Goal: Task Accomplishment & Management: Complete application form

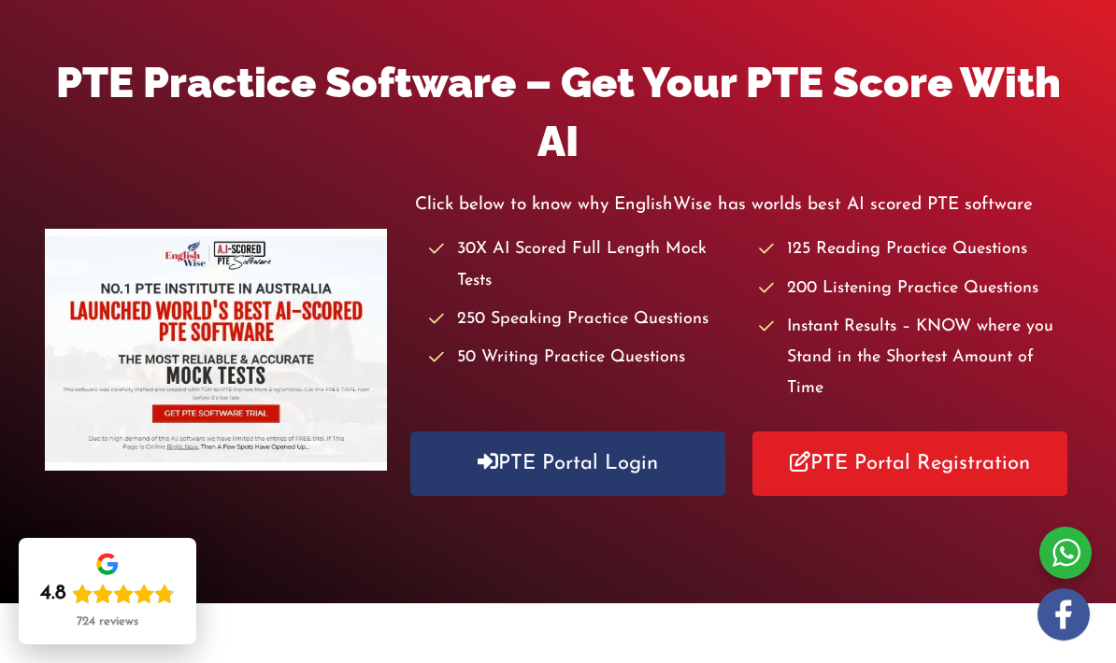
scroll to position [270, 0]
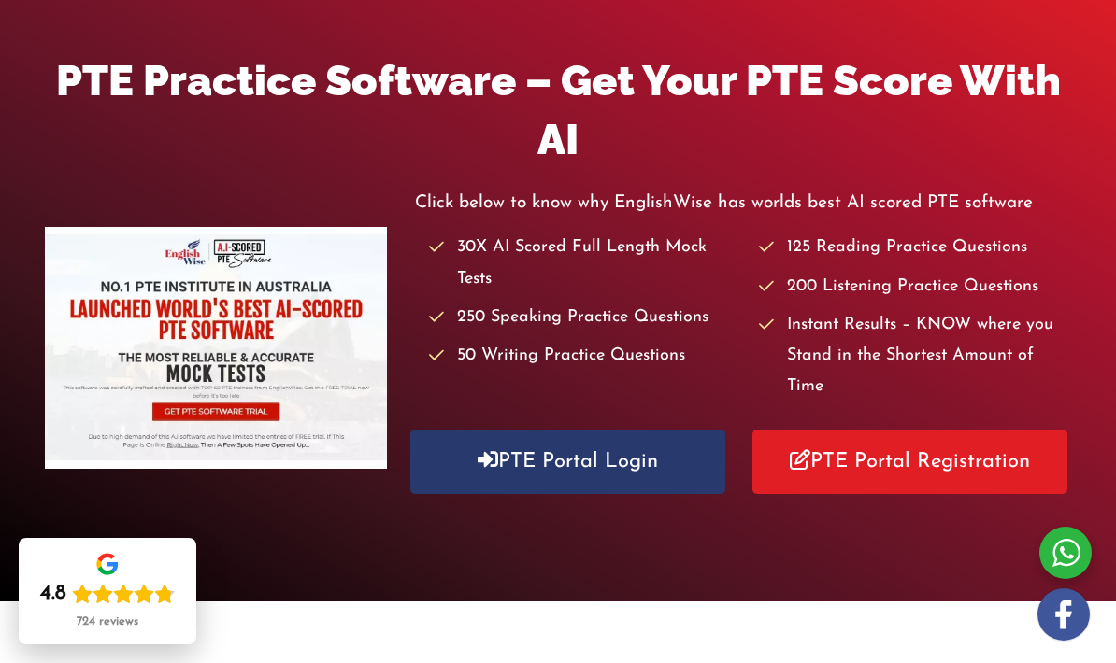
click at [545, 440] on link "PTE Portal Login" at bounding box center [567, 462] width 315 height 64
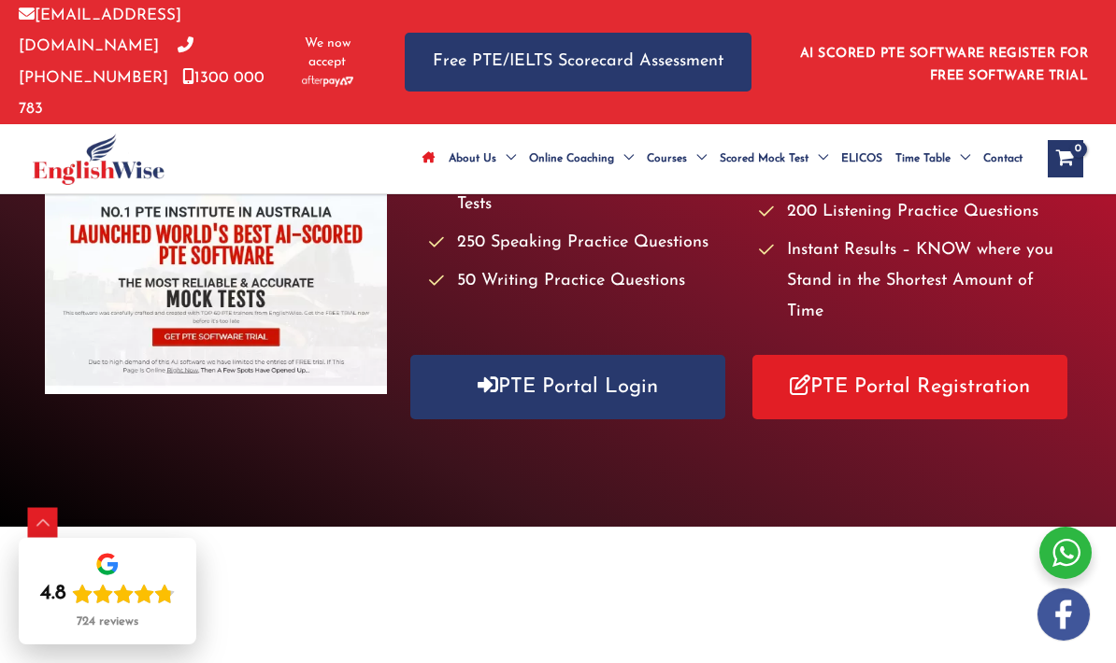
click at [908, 355] on link "PTE Portal Registration" at bounding box center [909, 387] width 315 height 64
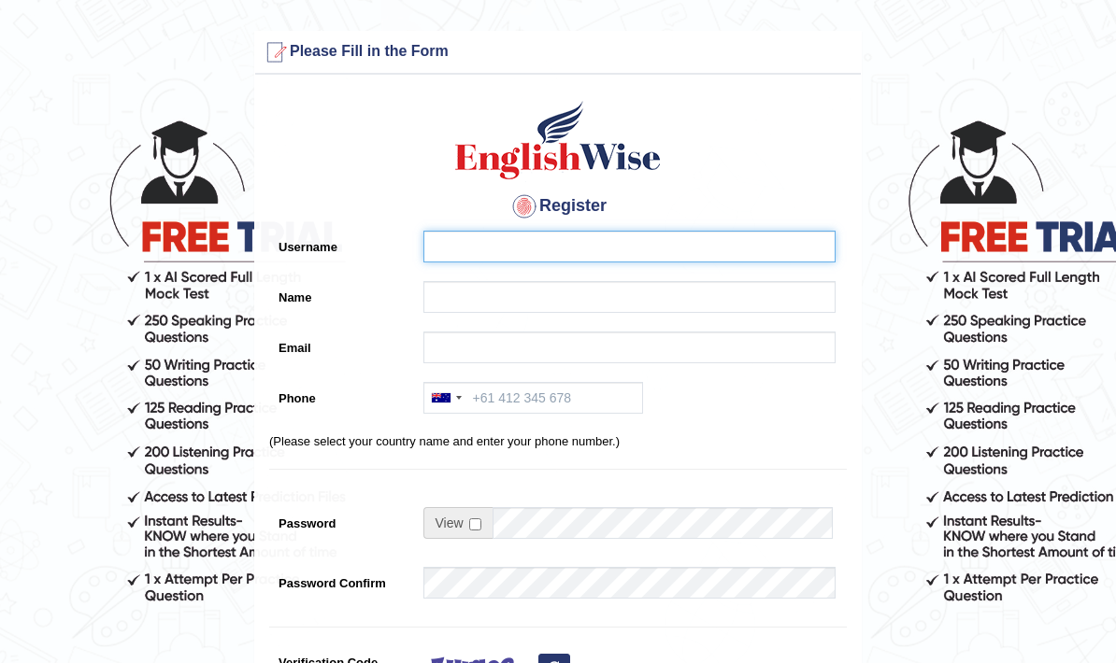
click at [671, 248] on input "Username" at bounding box center [629, 247] width 412 height 32
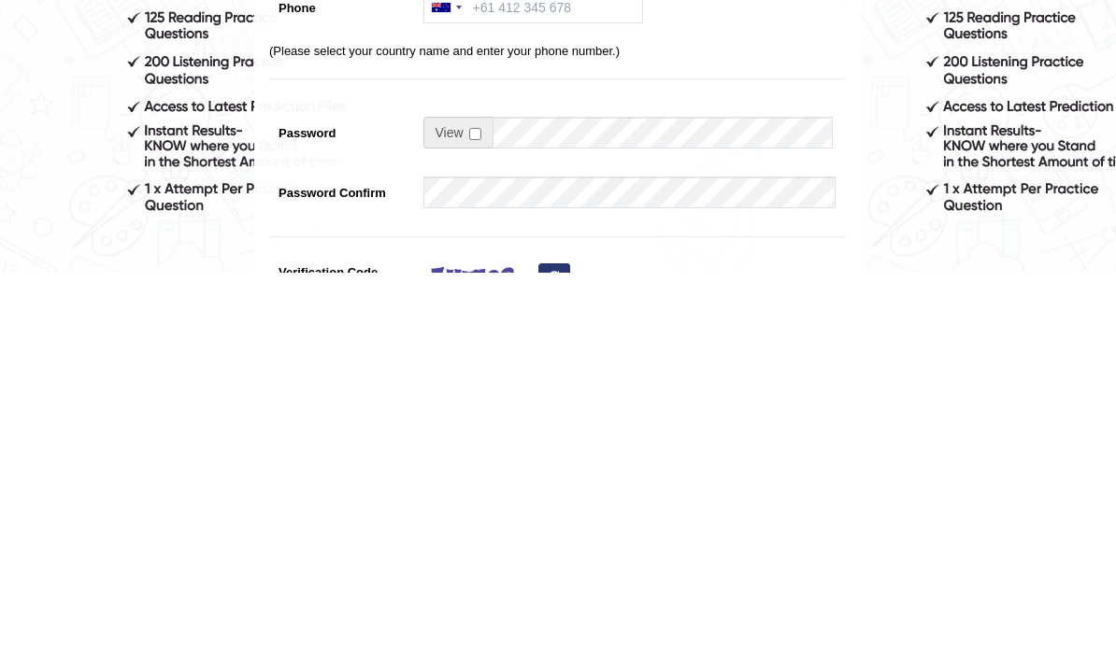
click at [936, 156] on form "Please fix the following errors: Please Fill in the Form Register Username Name…" at bounding box center [558, 525] width 1110 height 989
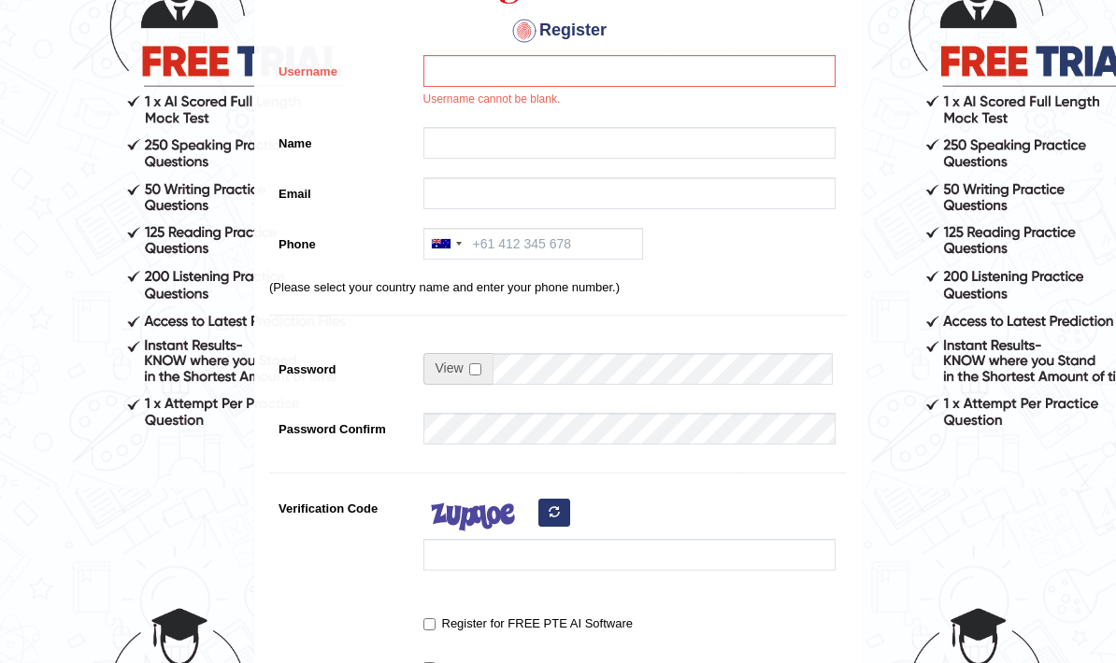
scroll to position [173, 0]
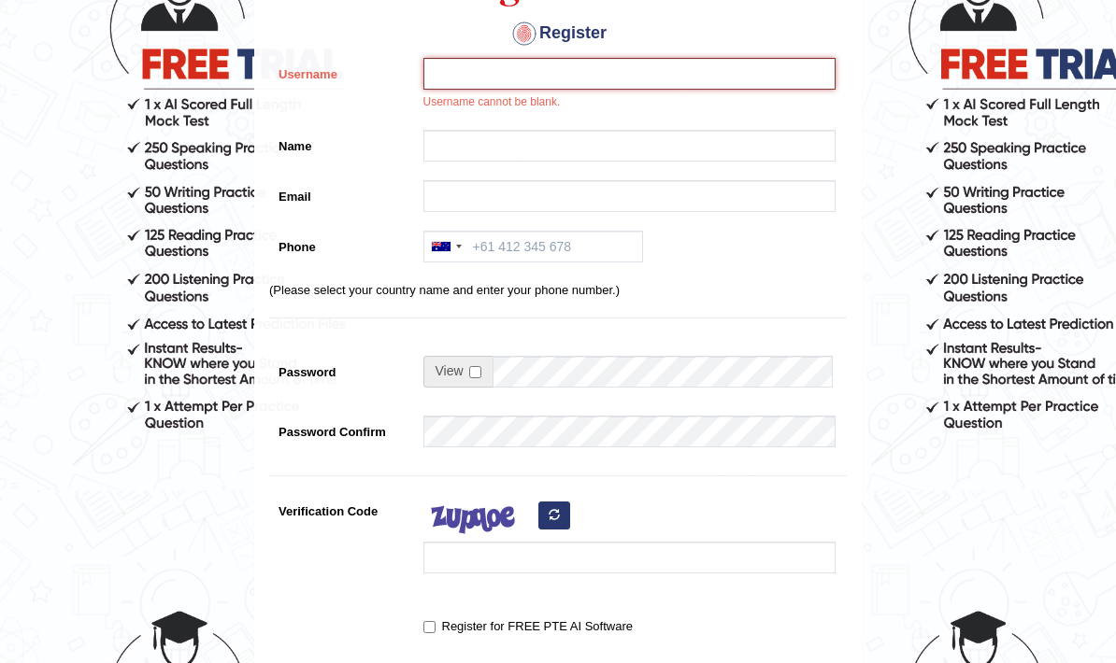
click at [719, 66] on input "Username" at bounding box center [629, 74] width 412 height 32
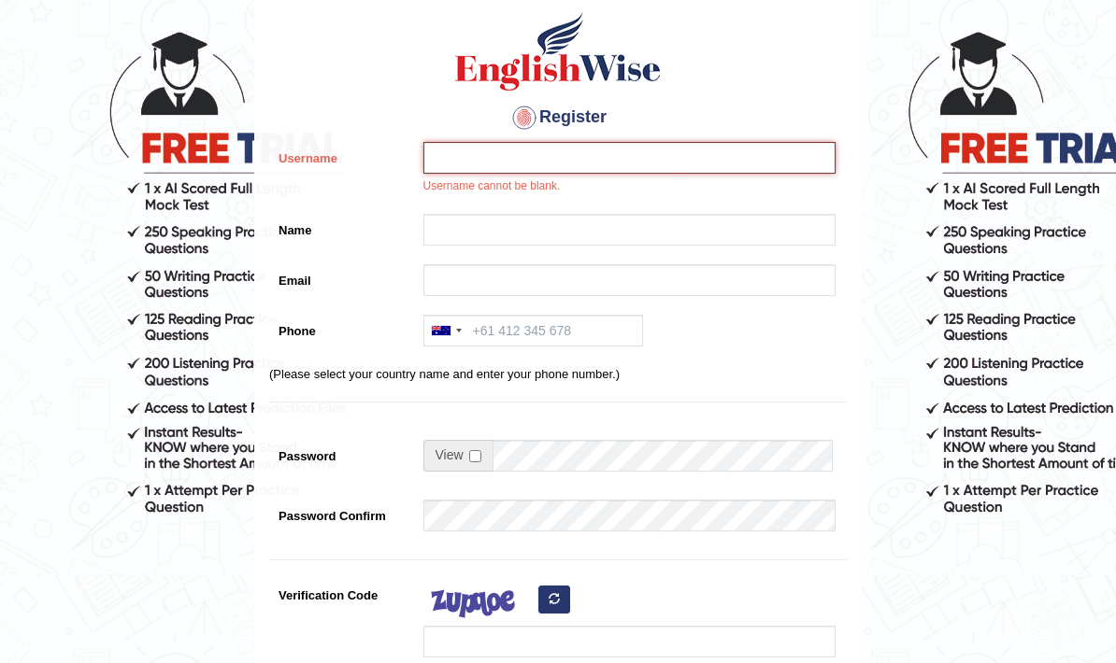
scroll to position [0, 0]
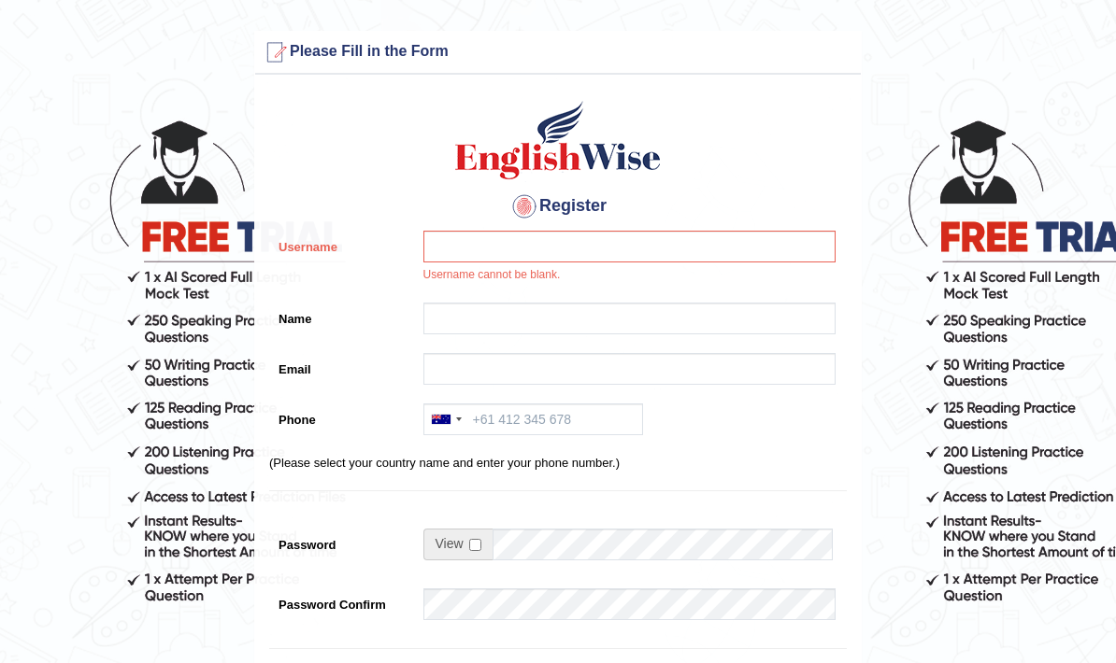
click at [240, 194] on form "Please fix the following errors: Please Fill in the Form Register Username User…" at bounding box center [558, 536] width 1110 height 1010
